Goal: Information Seeking & Learning: Compare options

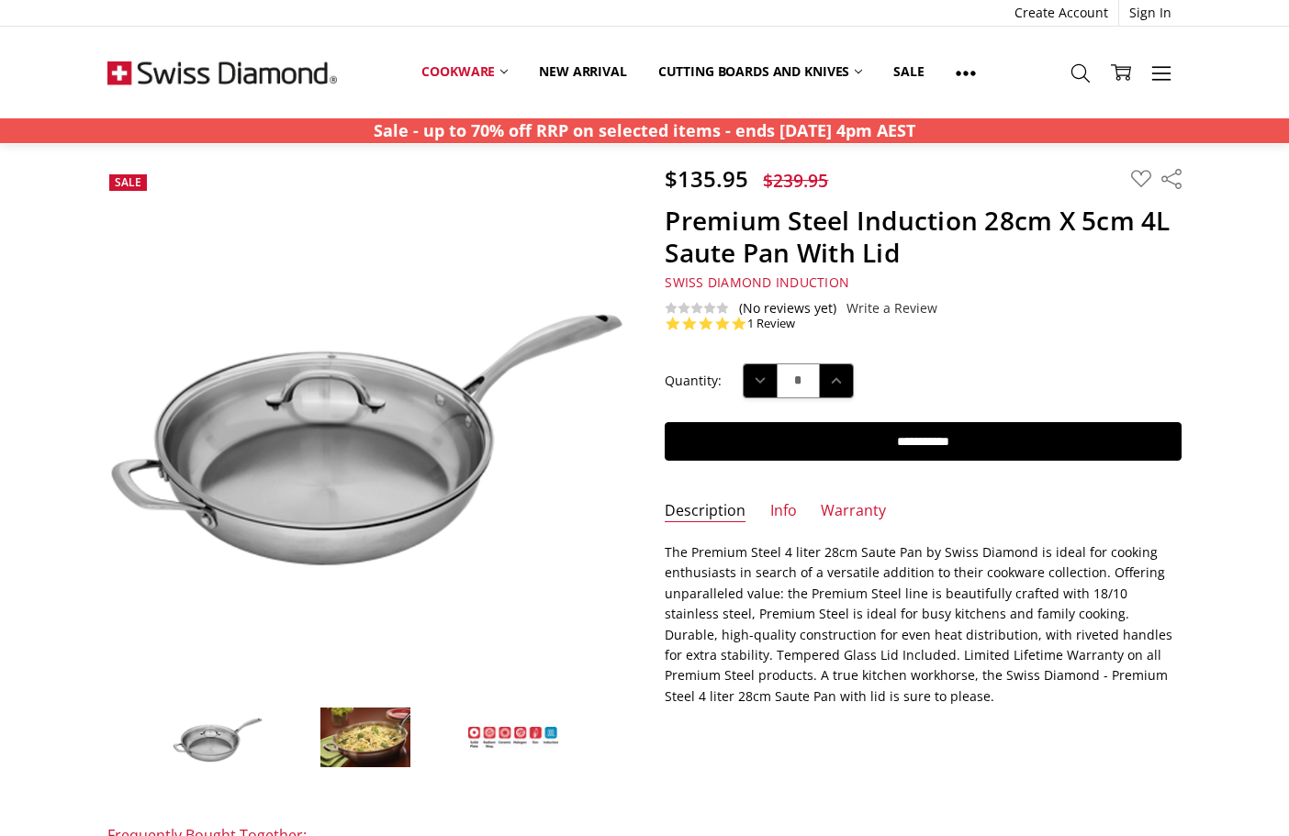
scroll to position [106, 0]
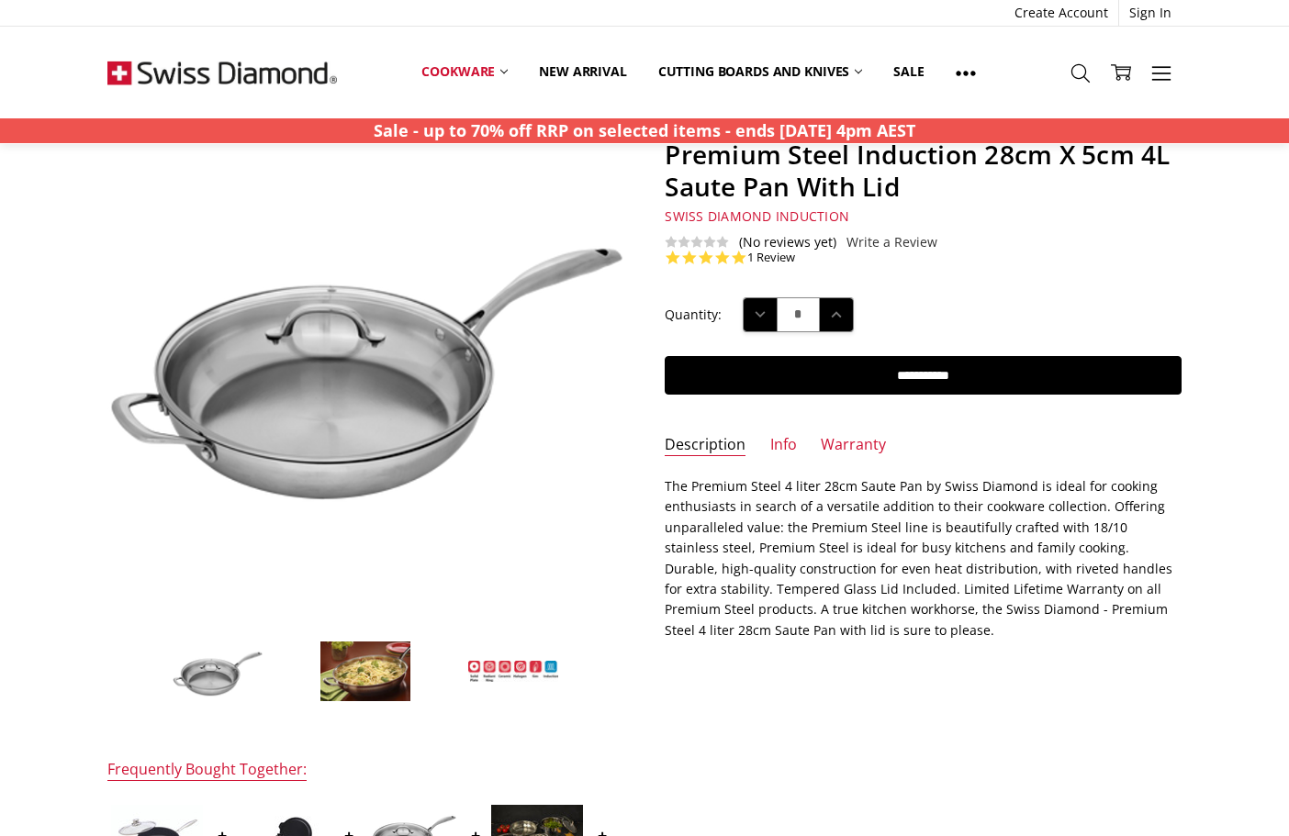
click at [361, 666] on img at bounding box center [365, 672] width 92 height 62
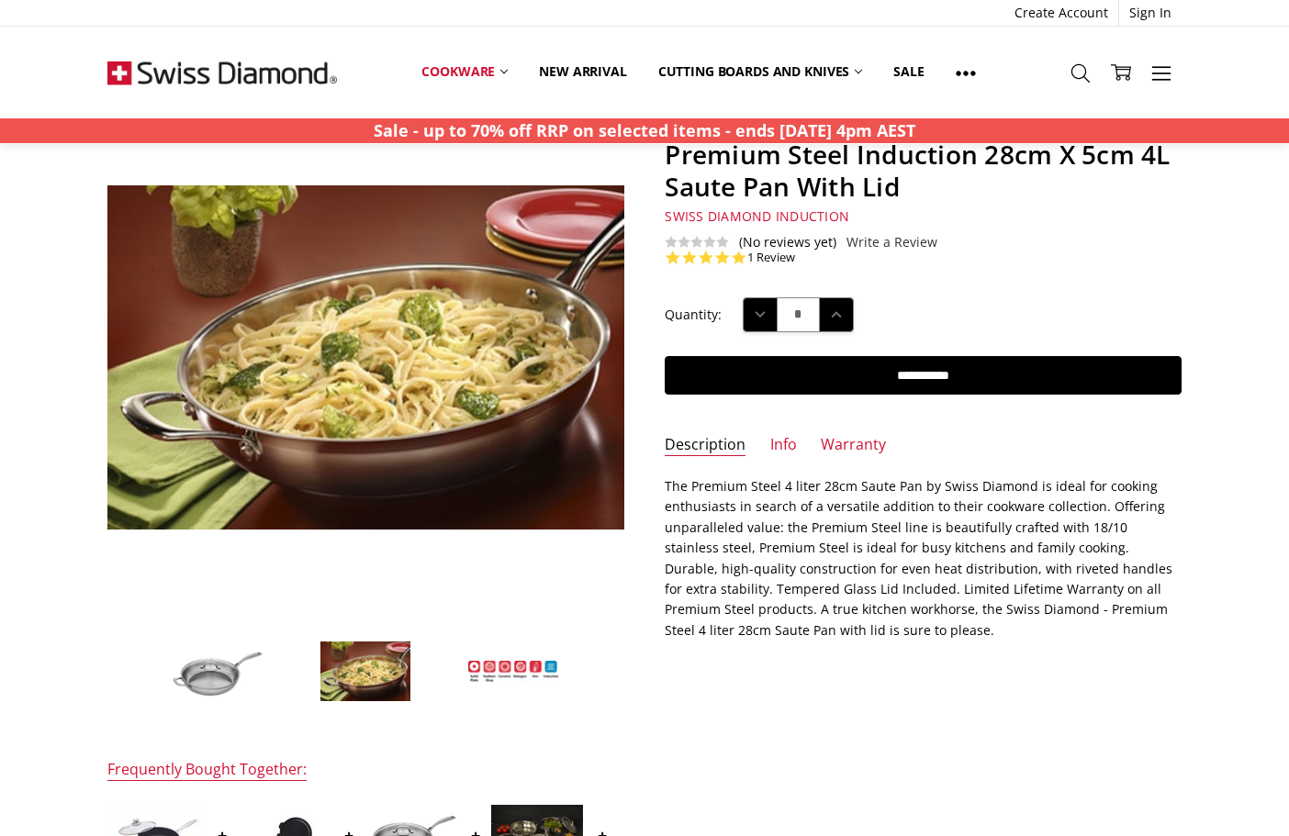
click at [254, 668] on img at bounding box center [218, 672] width 92 height 62
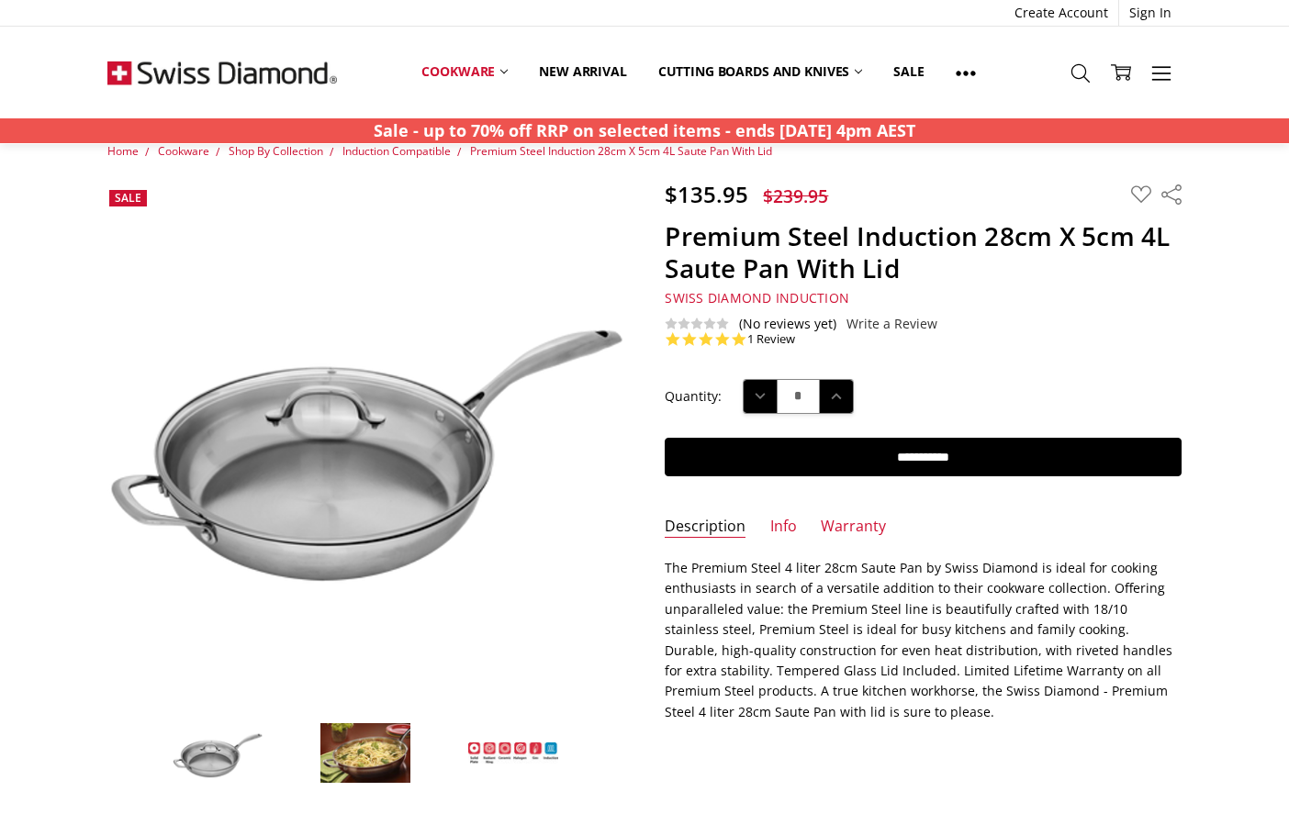
scroll to position [0, 0]
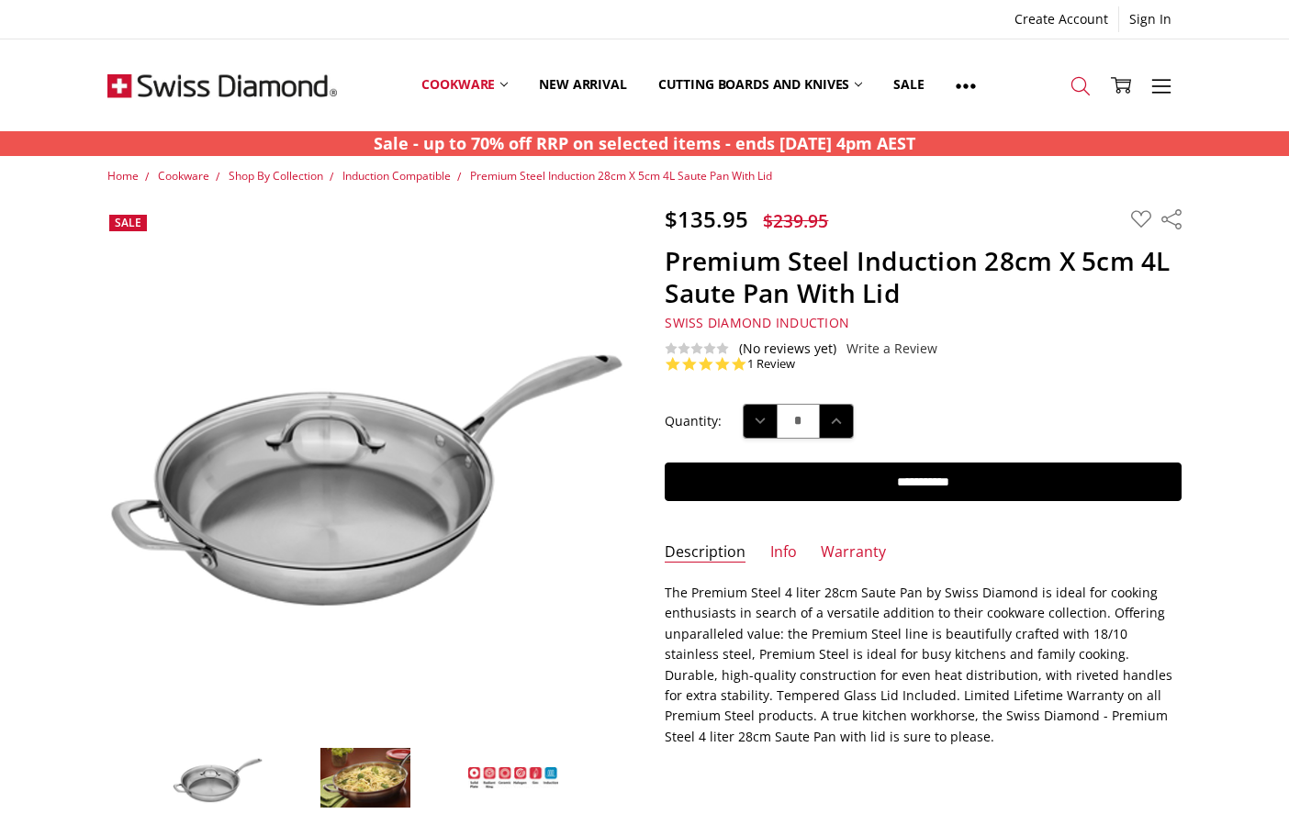
click at [1080, 76] on icon at bounding box center [1080, 86] width 20 height 20
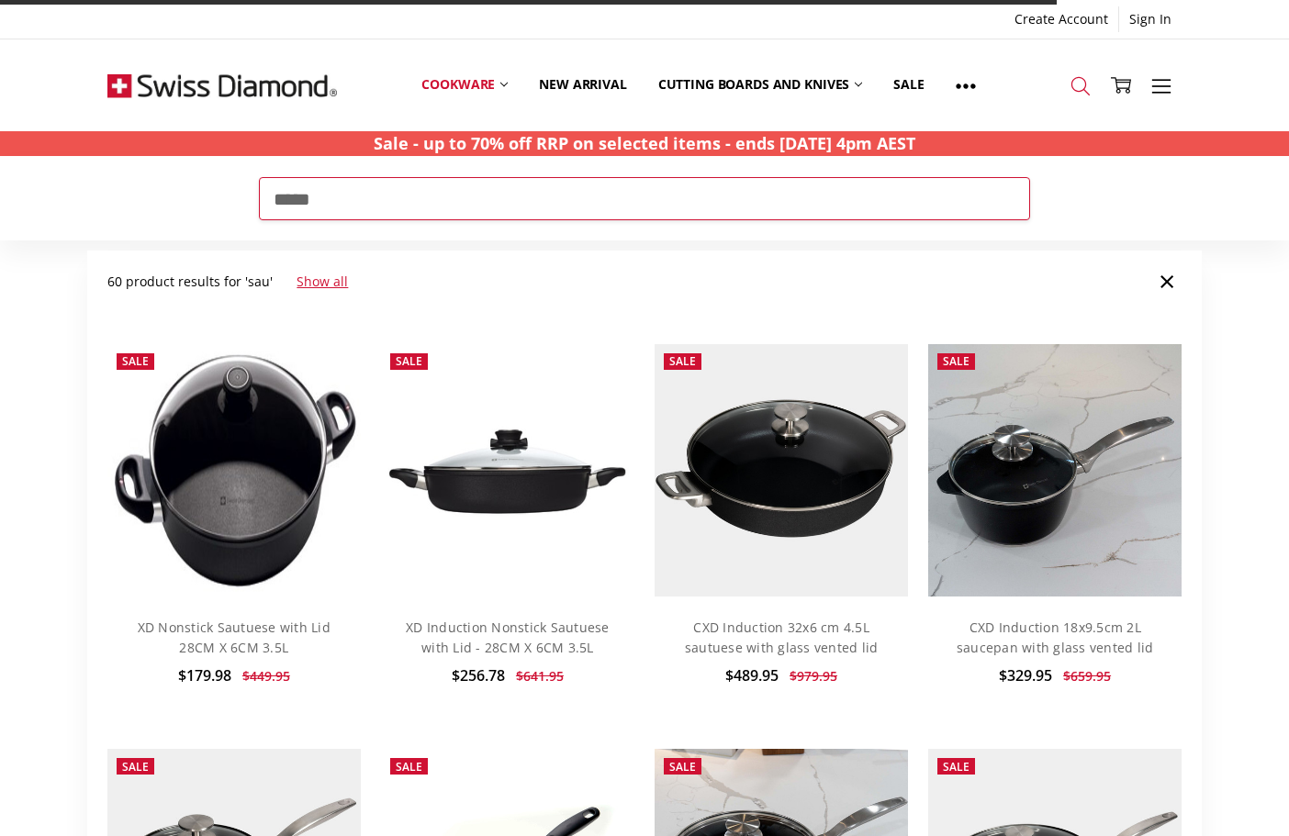
type input "*****"
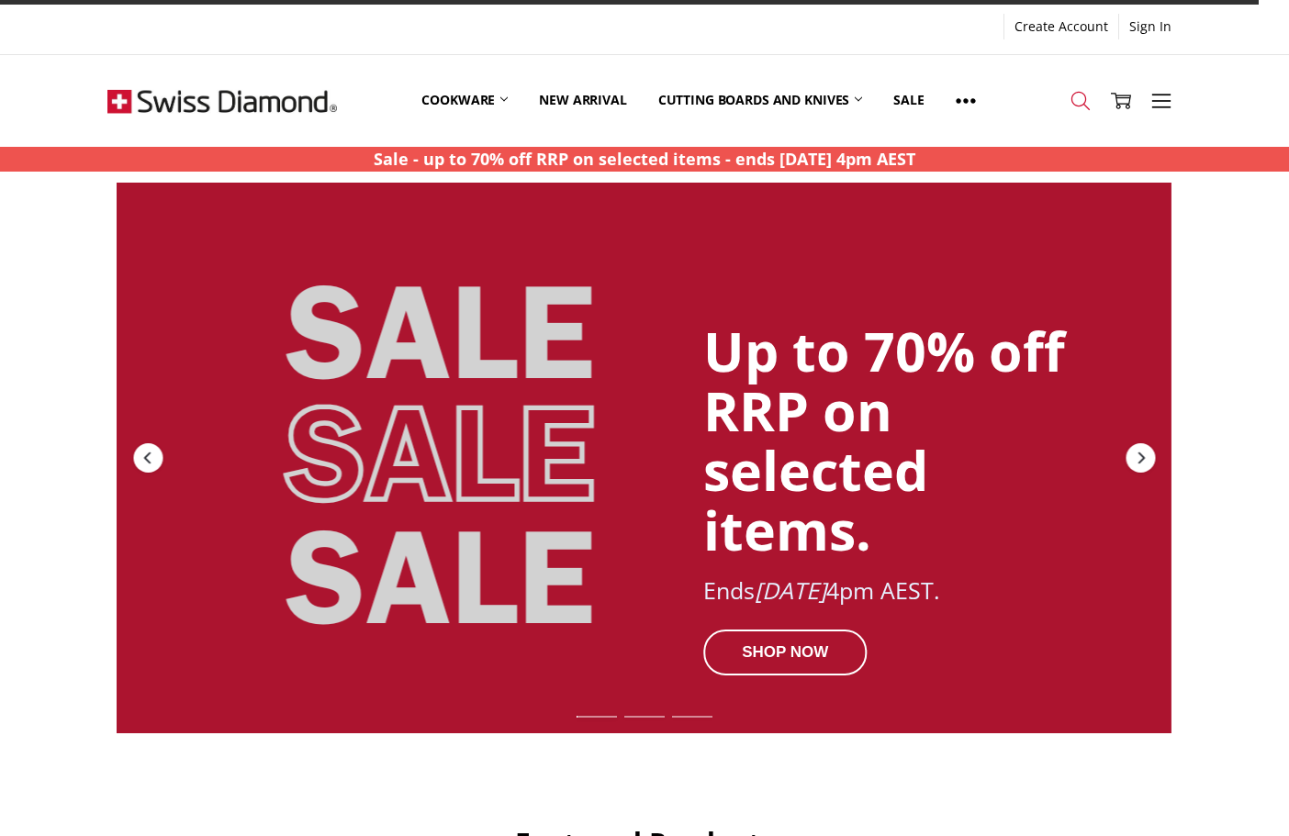
click at [1075, 102] on icon at bounding box center [1080, 101] width 20 height 20
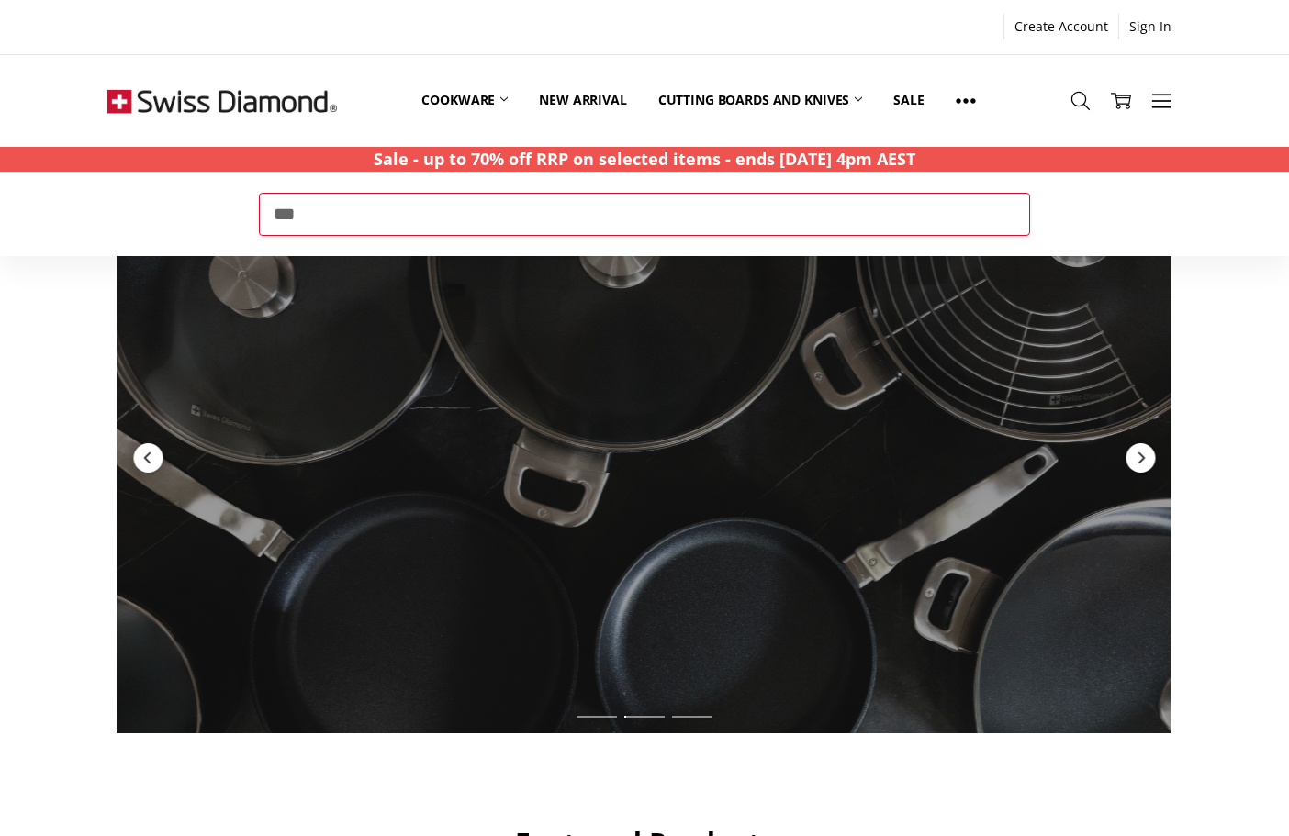
type input "***"
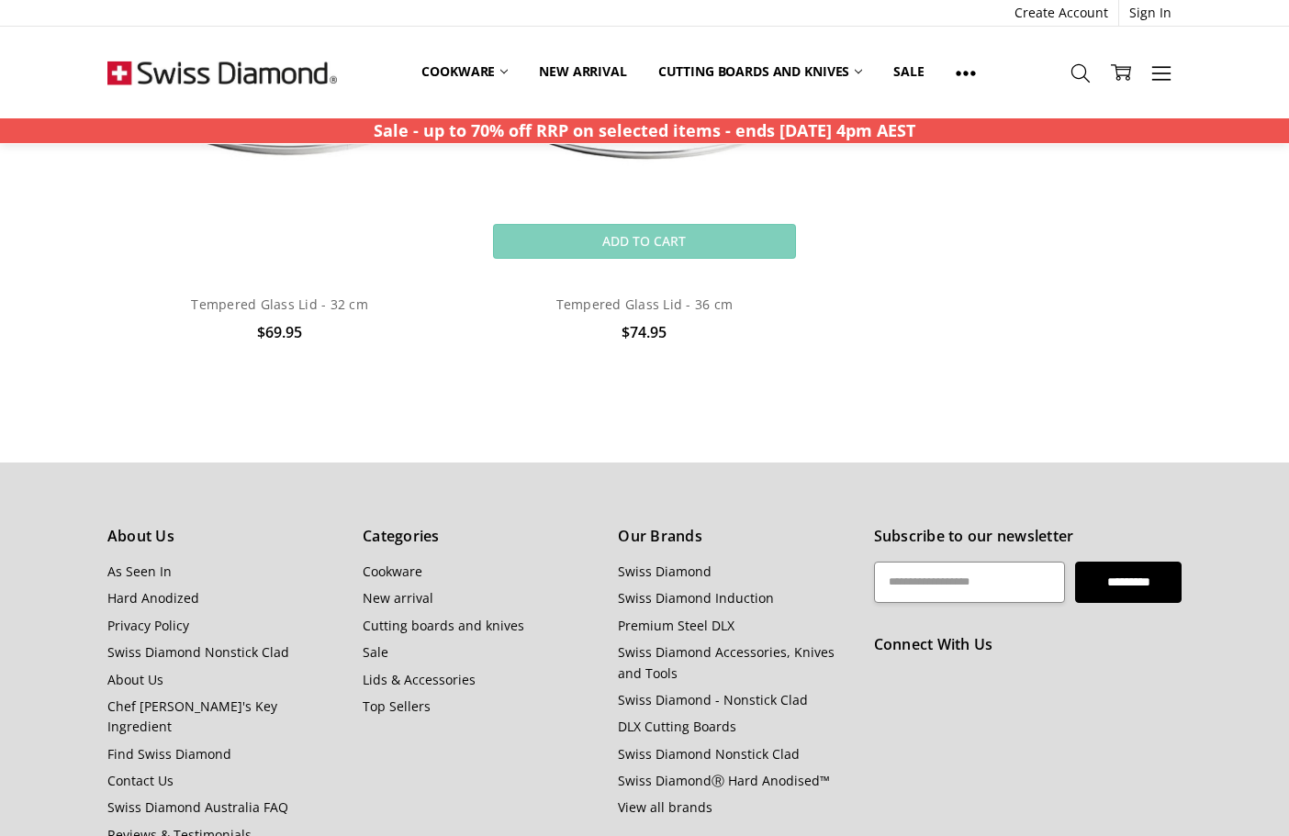
scroll to position [2335, 0]
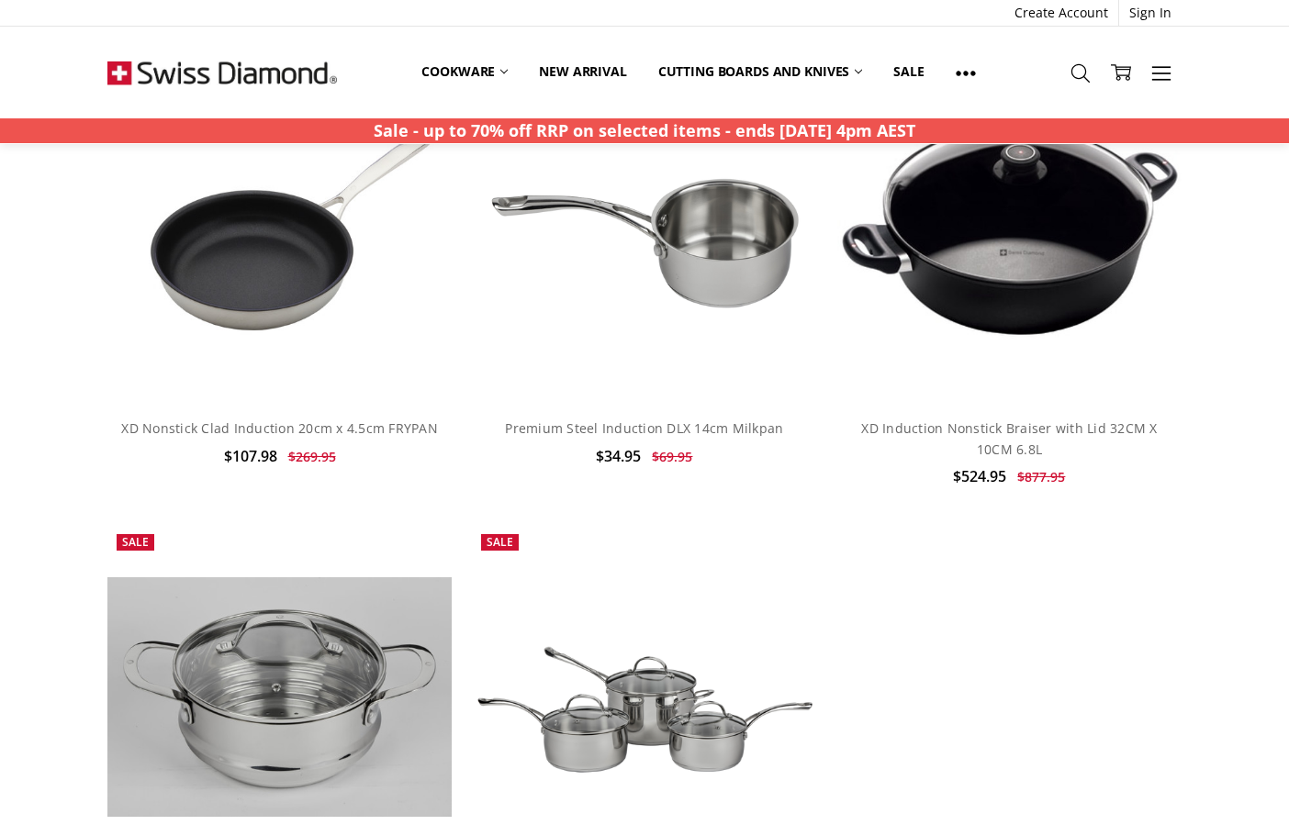
scroll to position [9507, 0]
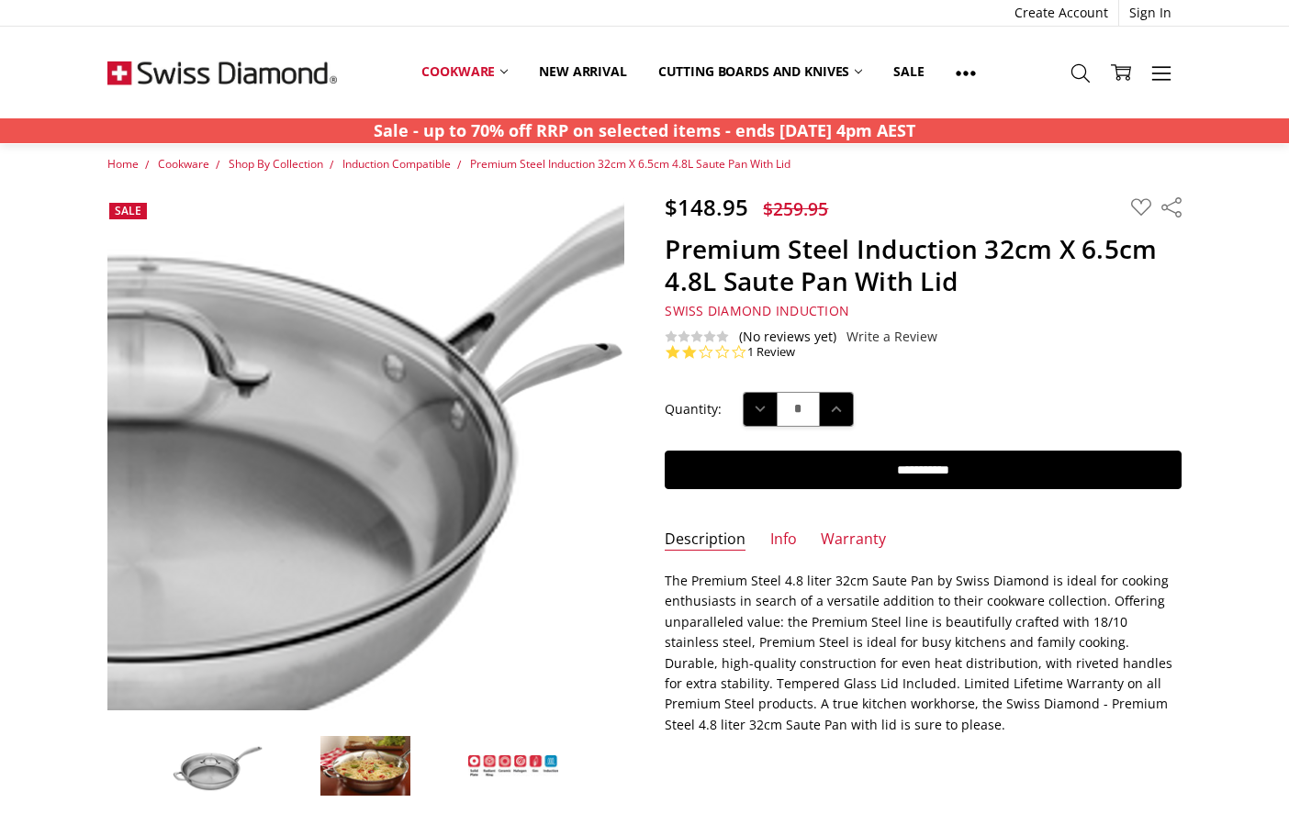
scroll to position [206, 0]
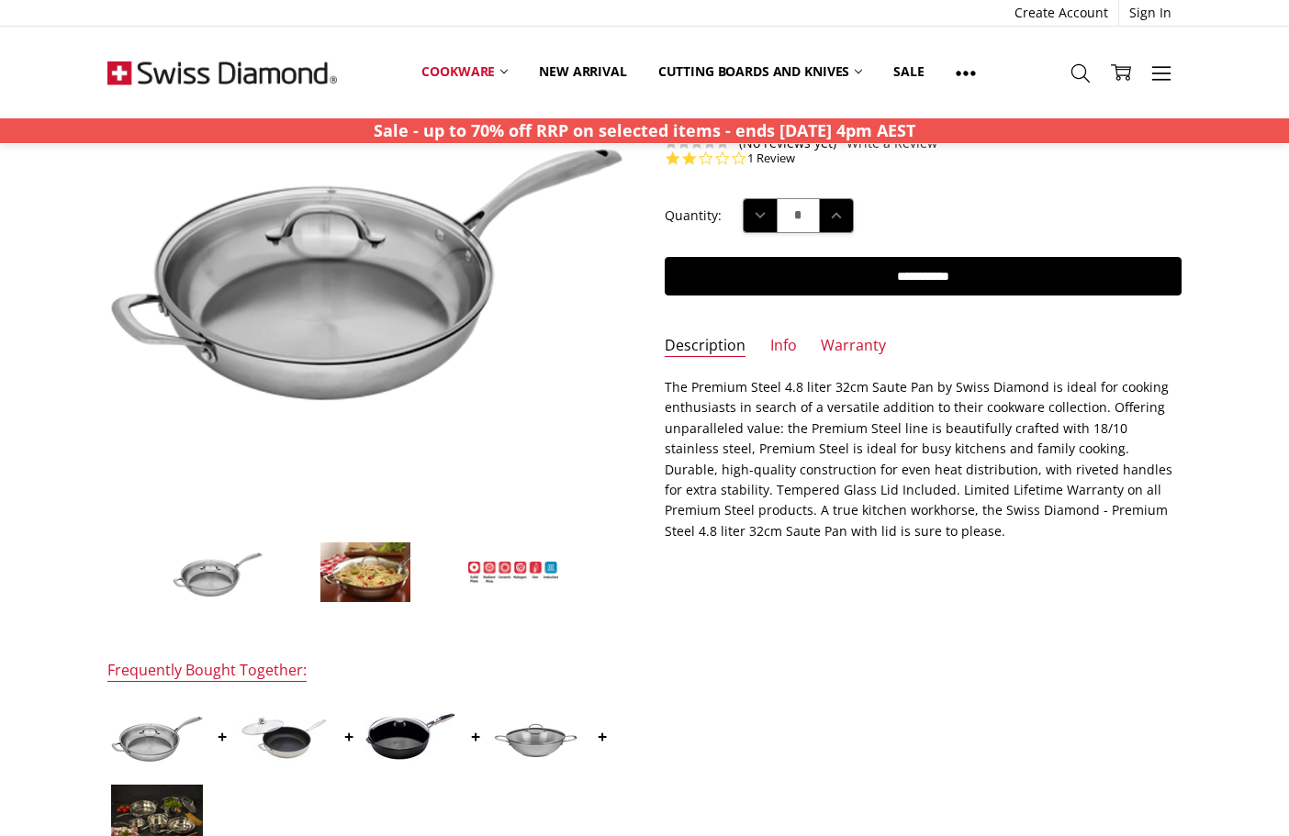
click at [398, 577] on img at bounding box center [365, 573] width 92 height 62
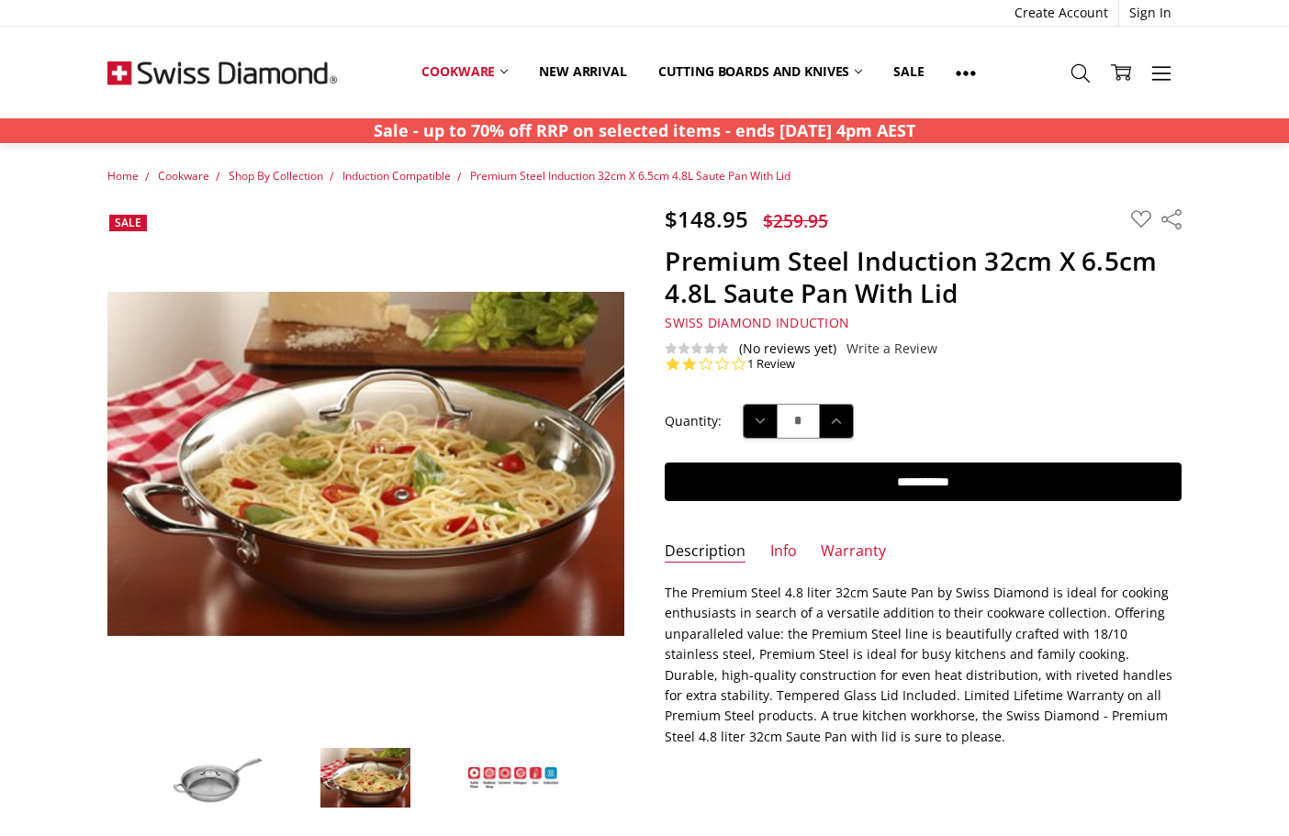
scroll to position [84, 0]
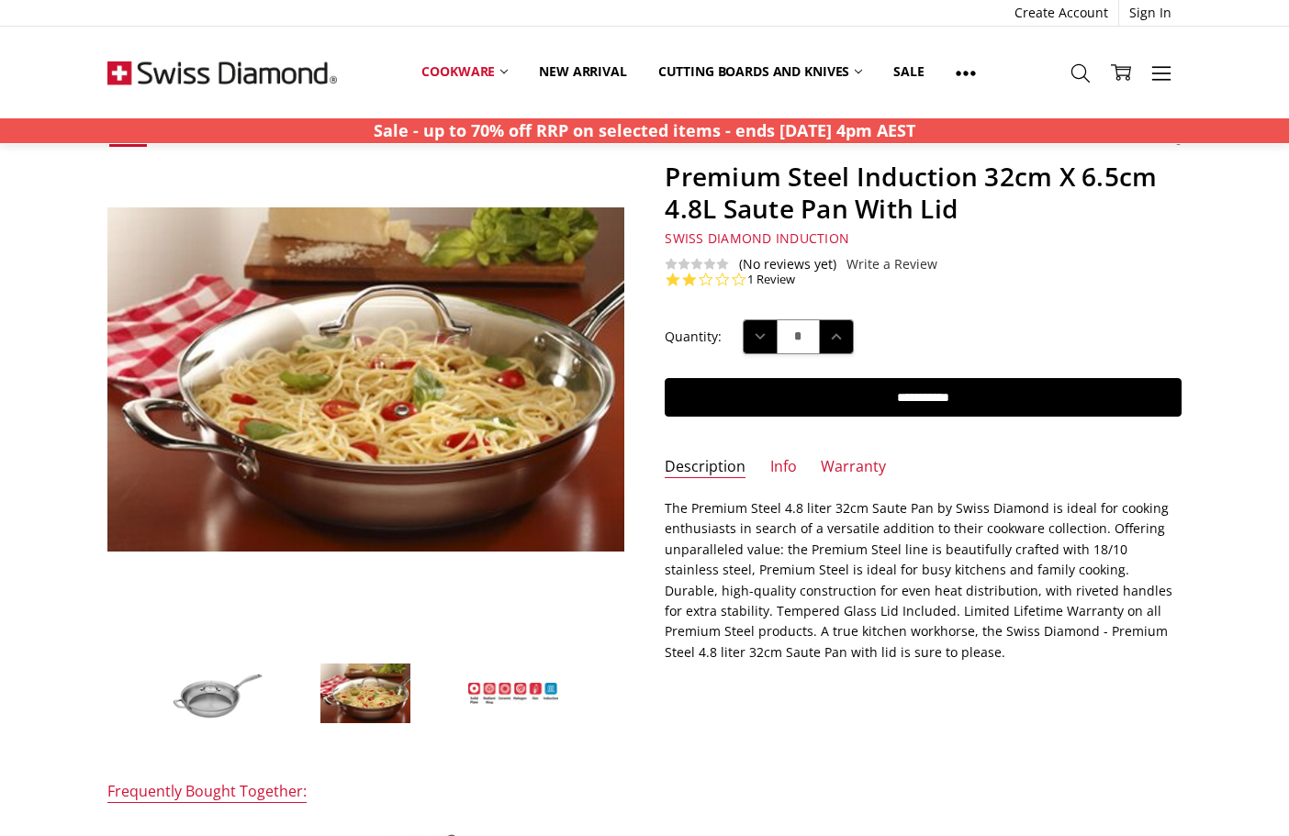
click at [234, 678] on img at bounding box center [218, 694] width 92 height 62
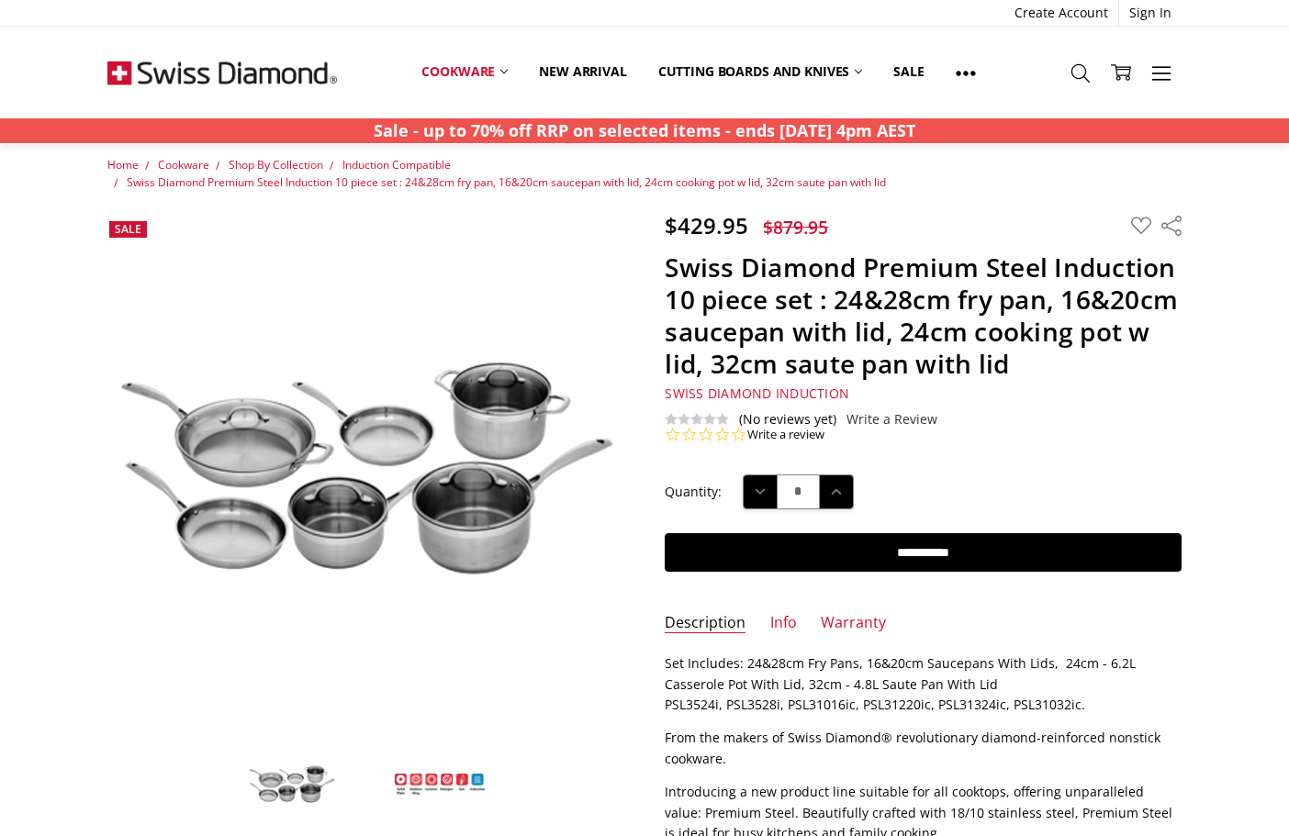
scroll to position [73, 0]
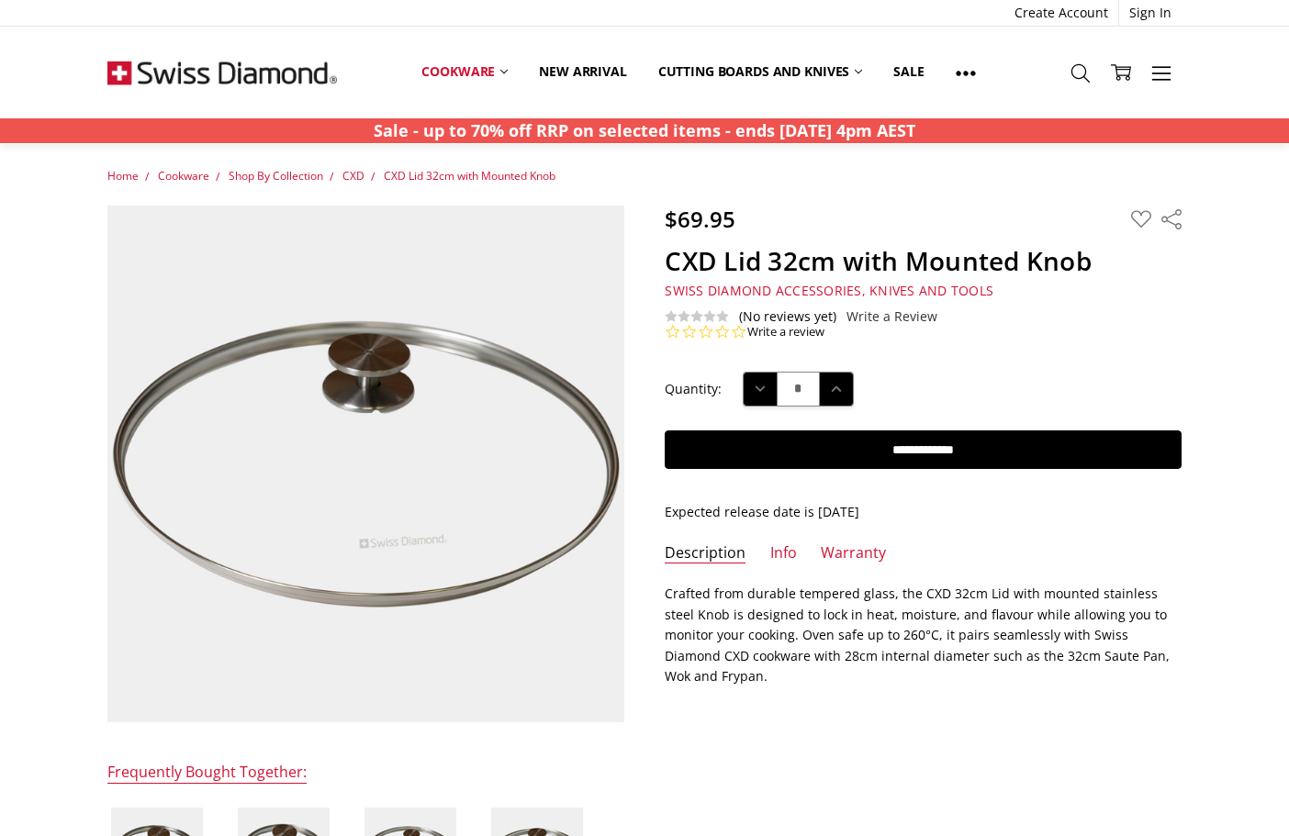
scroll to position [213, 0]
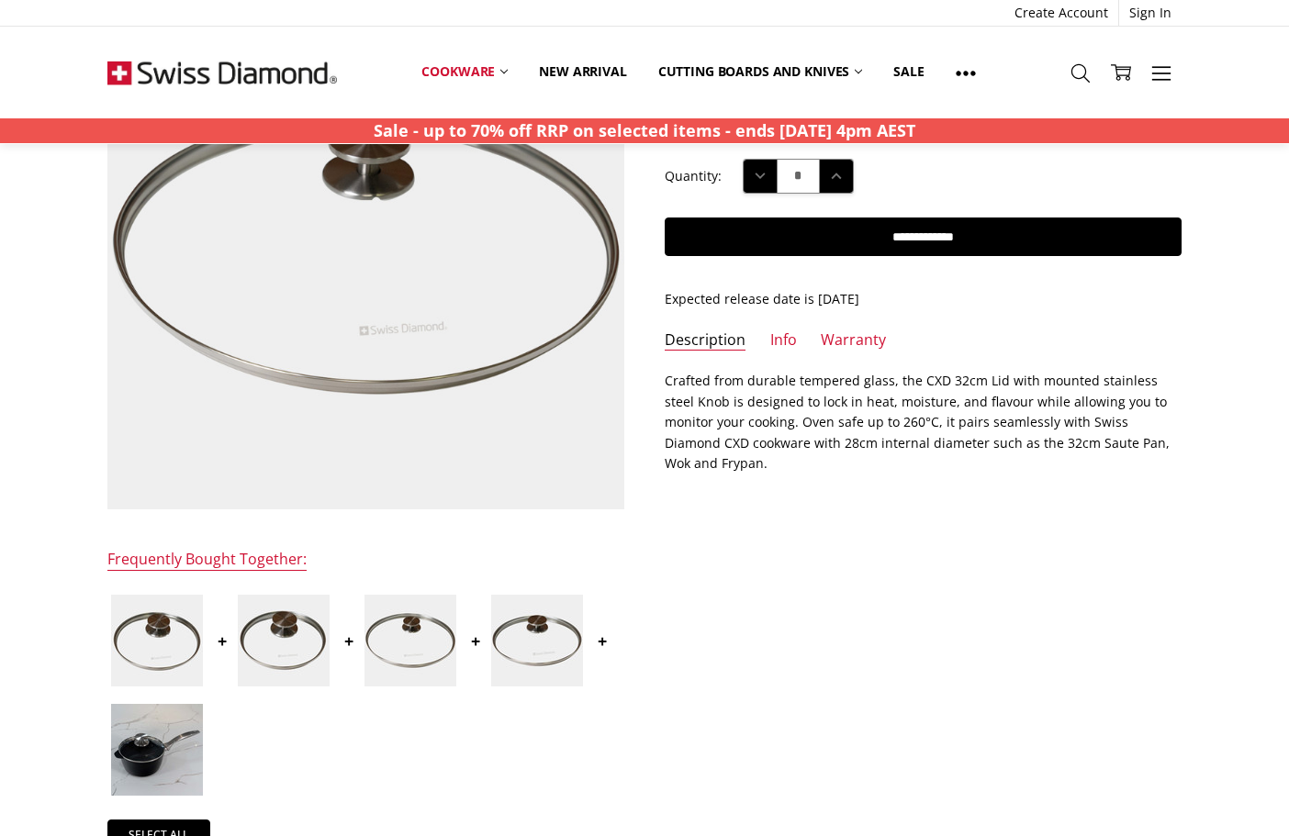
click at [171, 734] on img at bounding box center [157, 750] width 92 height 92
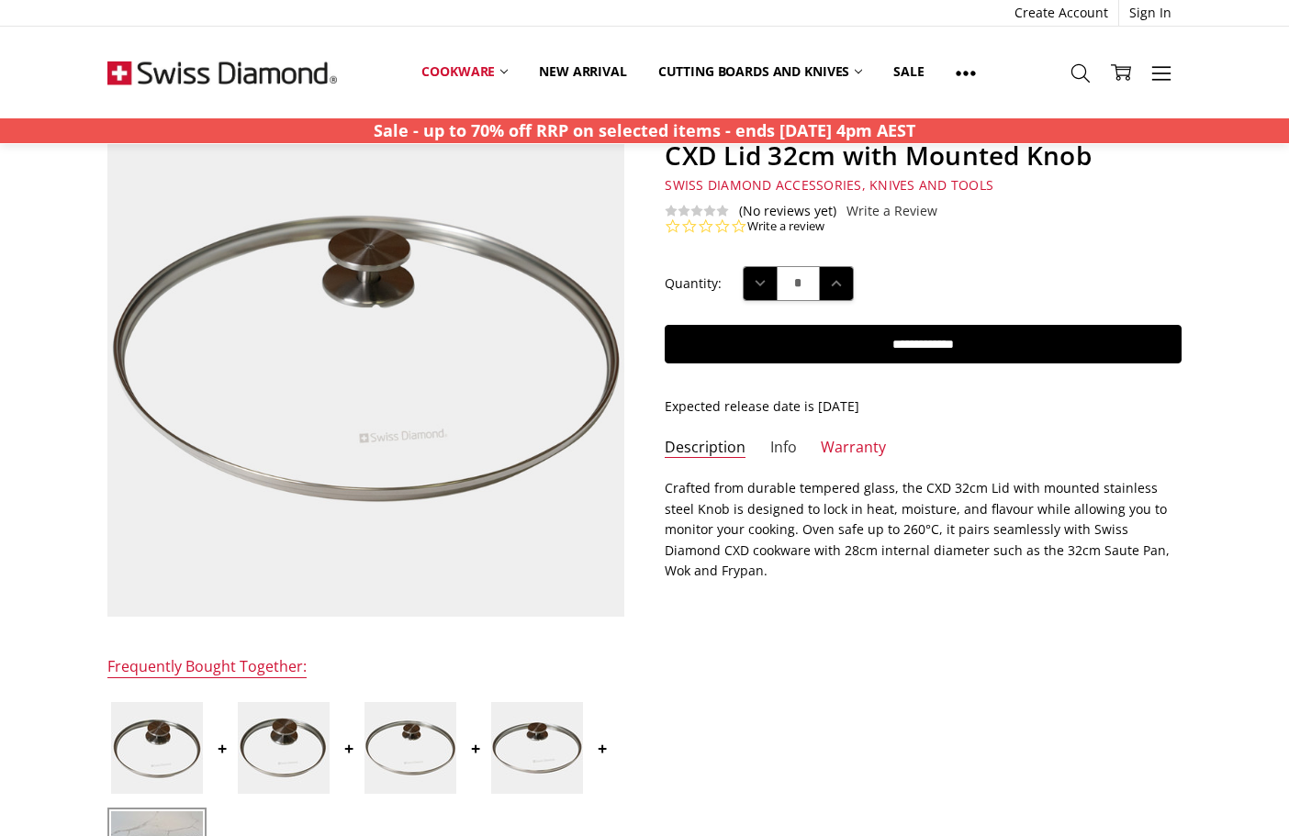
click at [787, 440] on link "Info" at bounding box center [783, 448] width 27 height 21
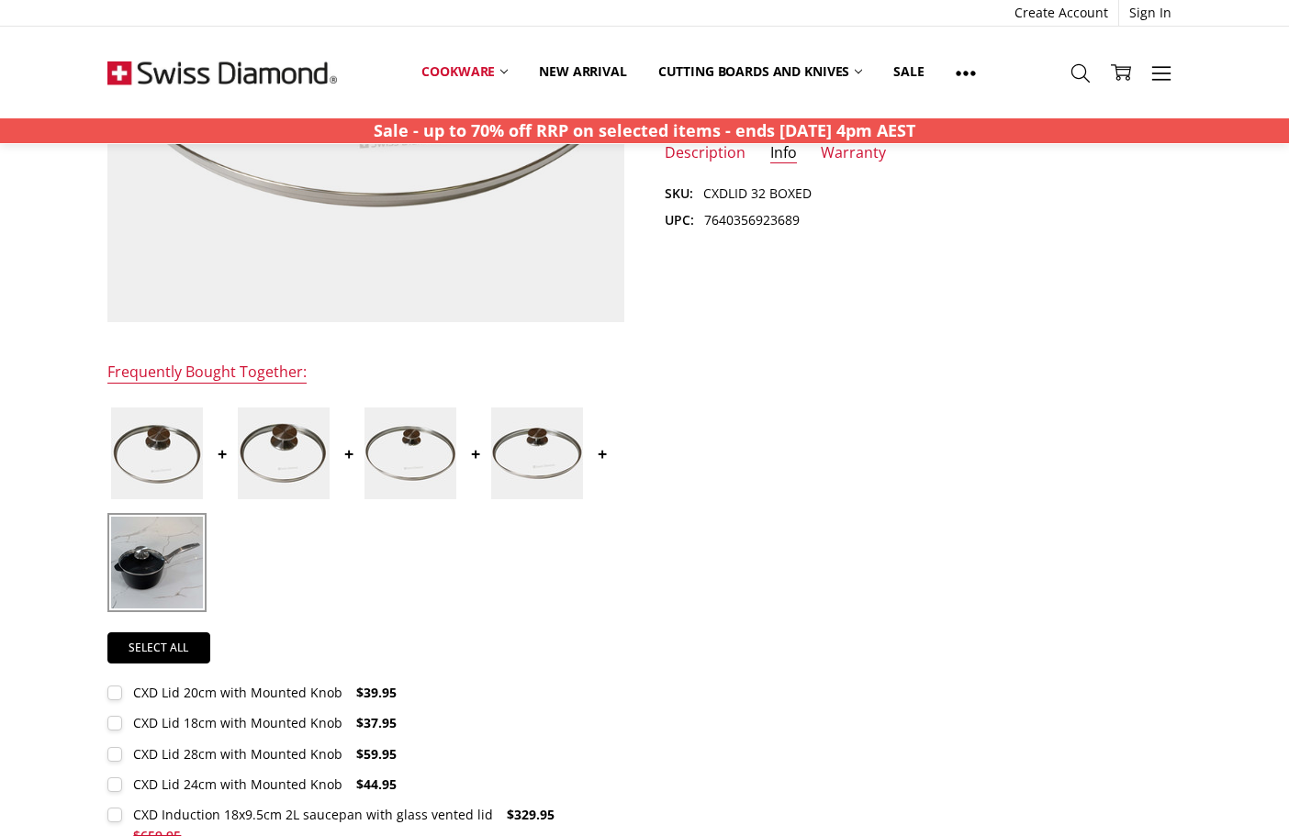
scroll to position [611, 0]
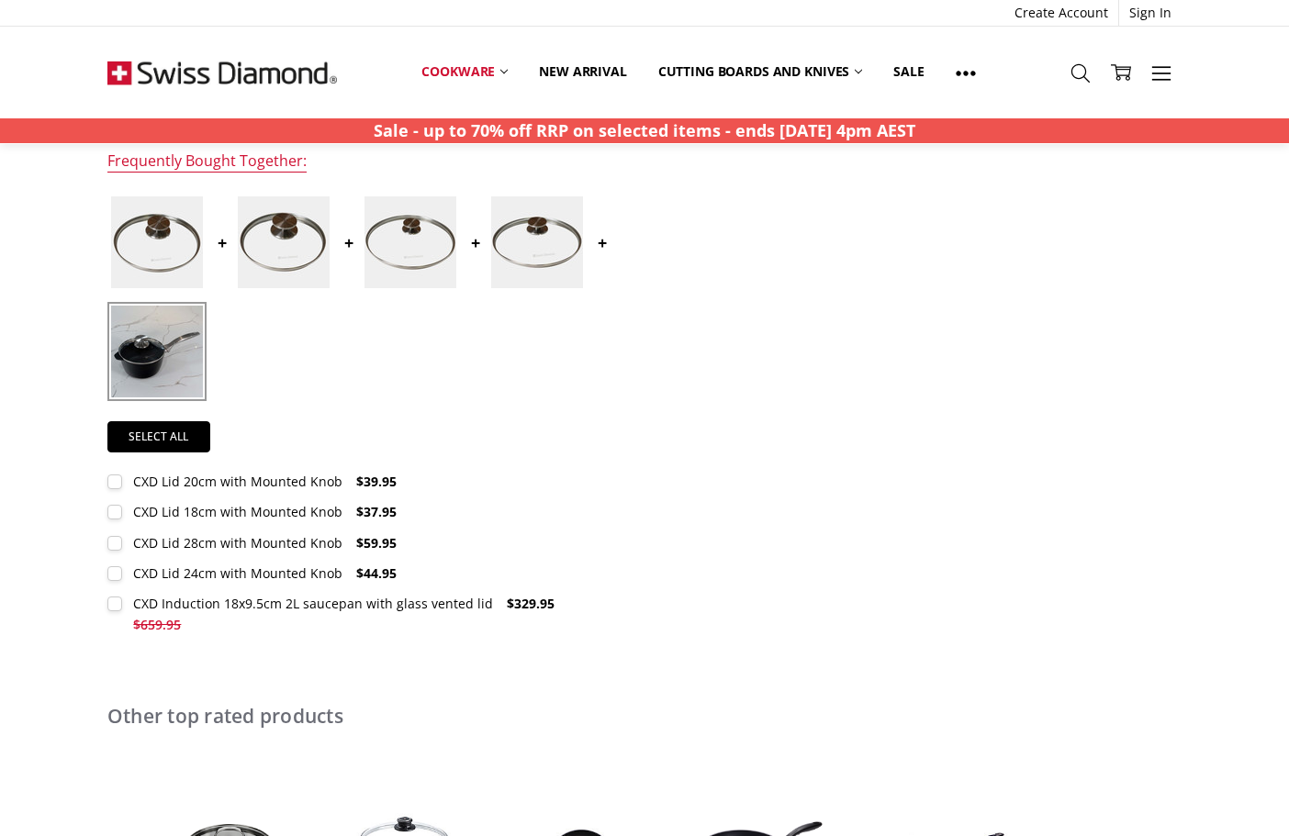
click at [208, 348] on div at bounding box center [365, 302] width 517 height 218
click at [178, 356] on img at bounding box center [157, 352] width 92 height 92
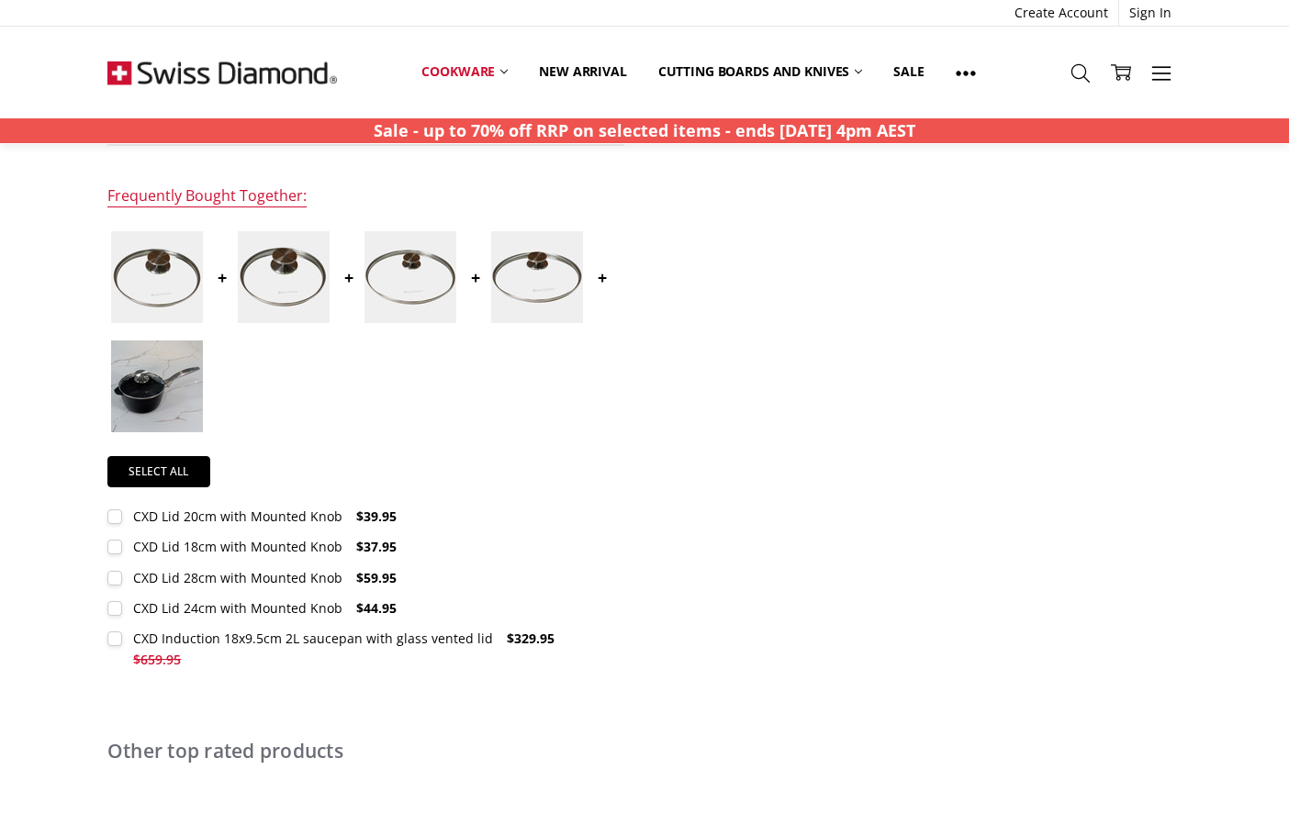
scroll to position [294, 0]
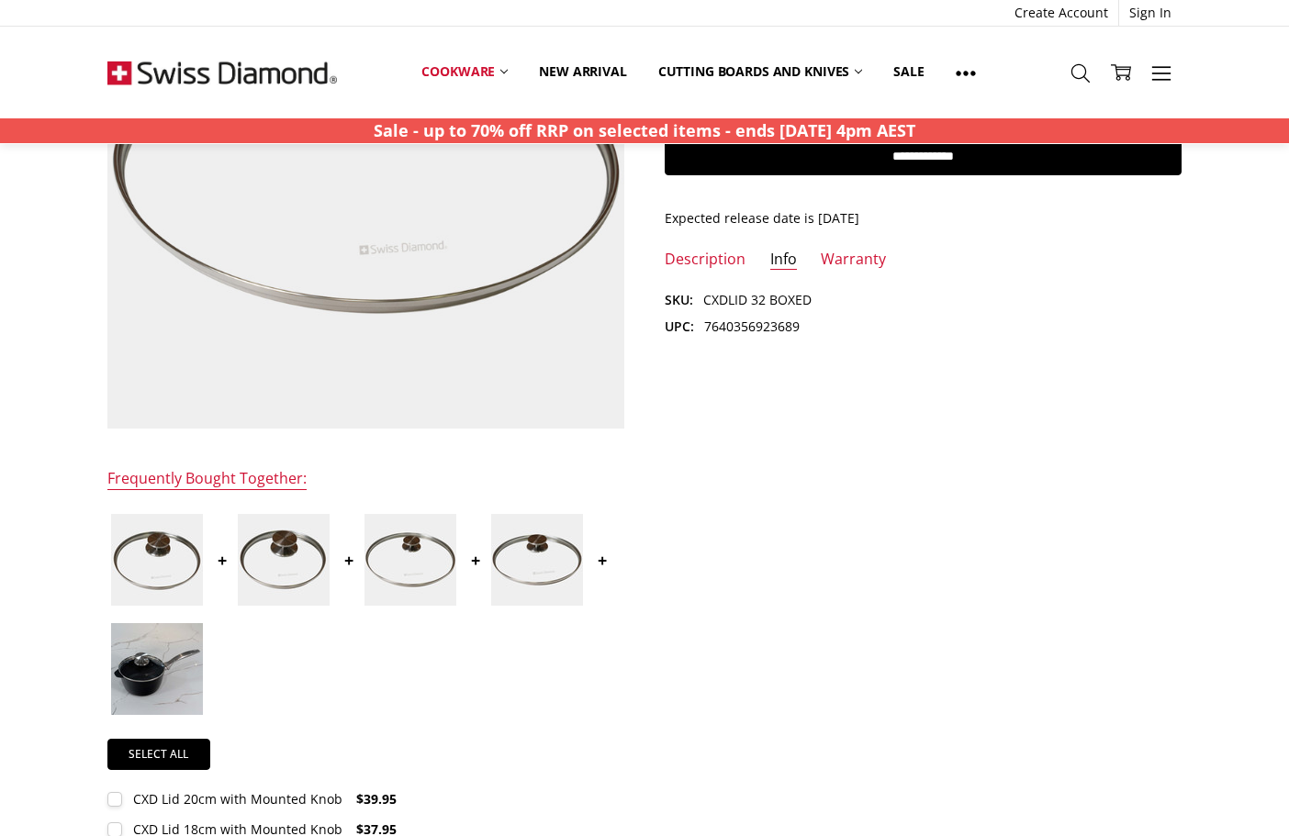
click at [179, 698] on img at bounding box center [157, 669] width 92 height 92
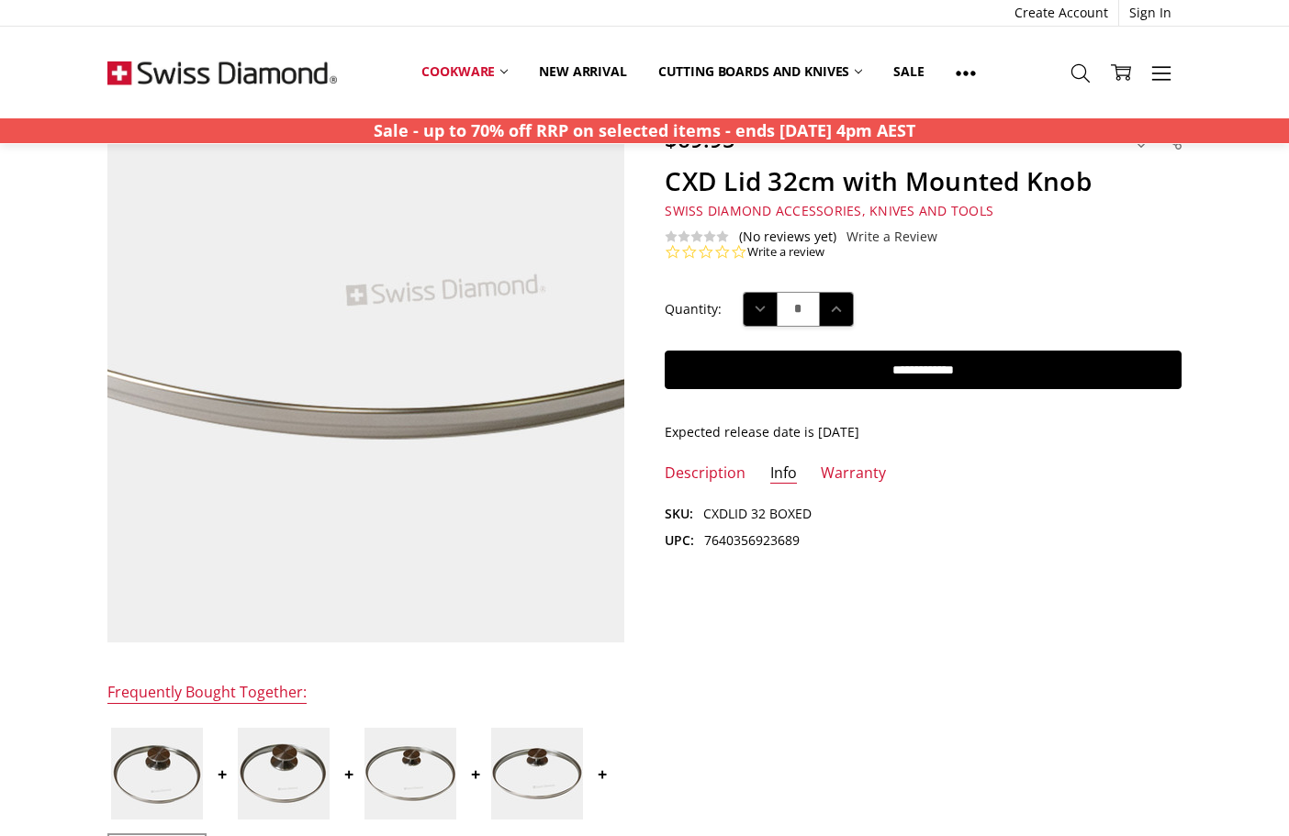
scroll to position [0, 0]
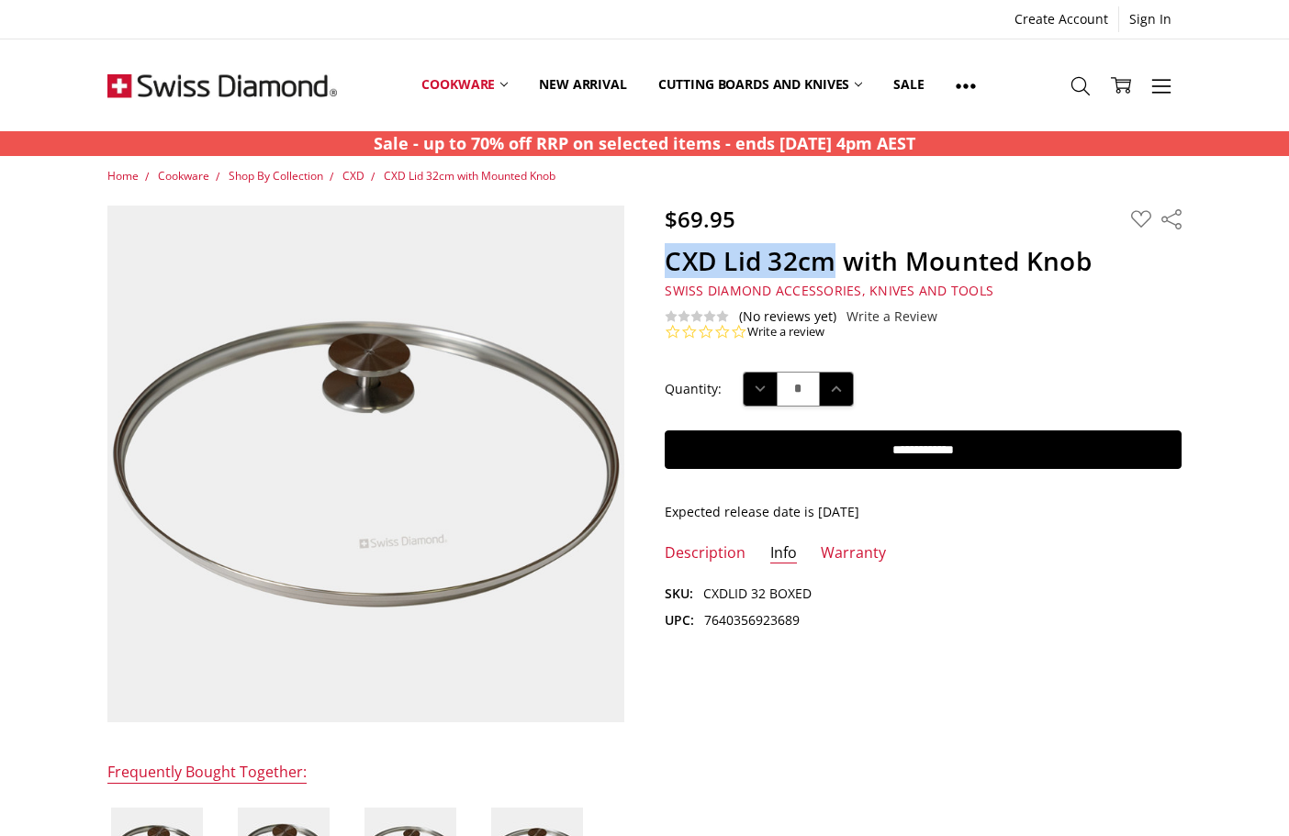
drag, startPoint x: 672, startPoint y: 258, endPoint x: 836, endPoint y: 255, distance: 164.3
click at [836, 255] on h1 "CXD Lid 32cm with Mounted Knob" at bounding box center [923, 261] width 517 height 32
